Goal: Transaction & Acquisition: Subscribe to service/newsletter

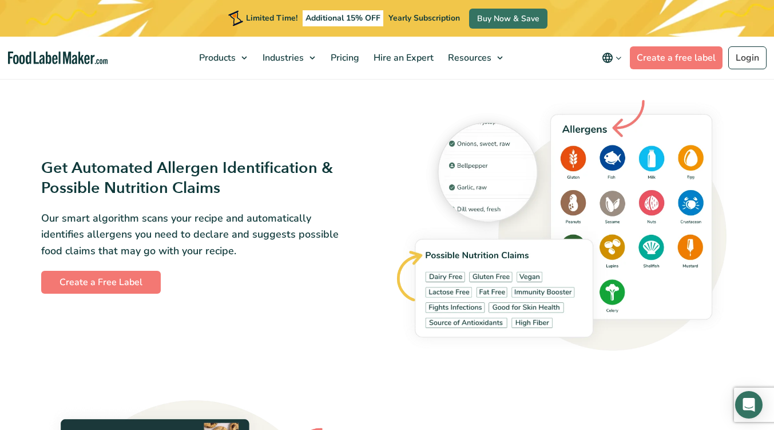
scroll to position [1145, 0]
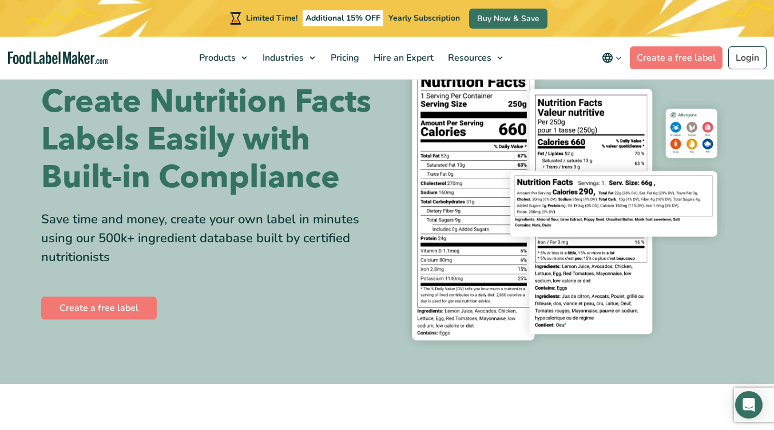
scroll to position [114, 0]
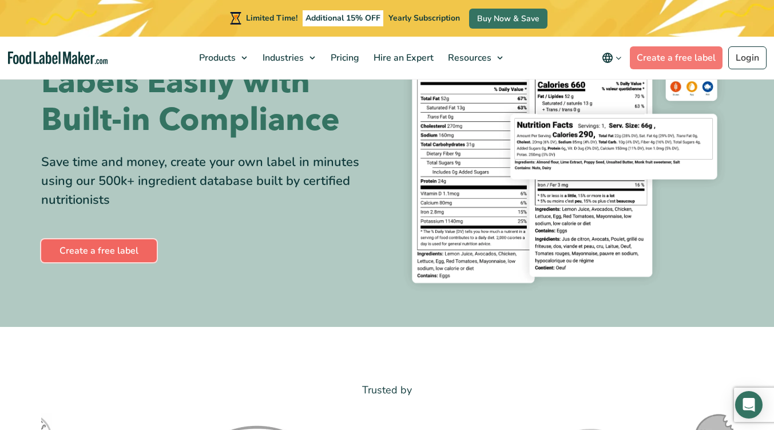
click at [99, 247] on link "Create a free label" at bounding box center [99, 250] width 116 height 23
